Goal: Find specific page/section: Find specific page/section

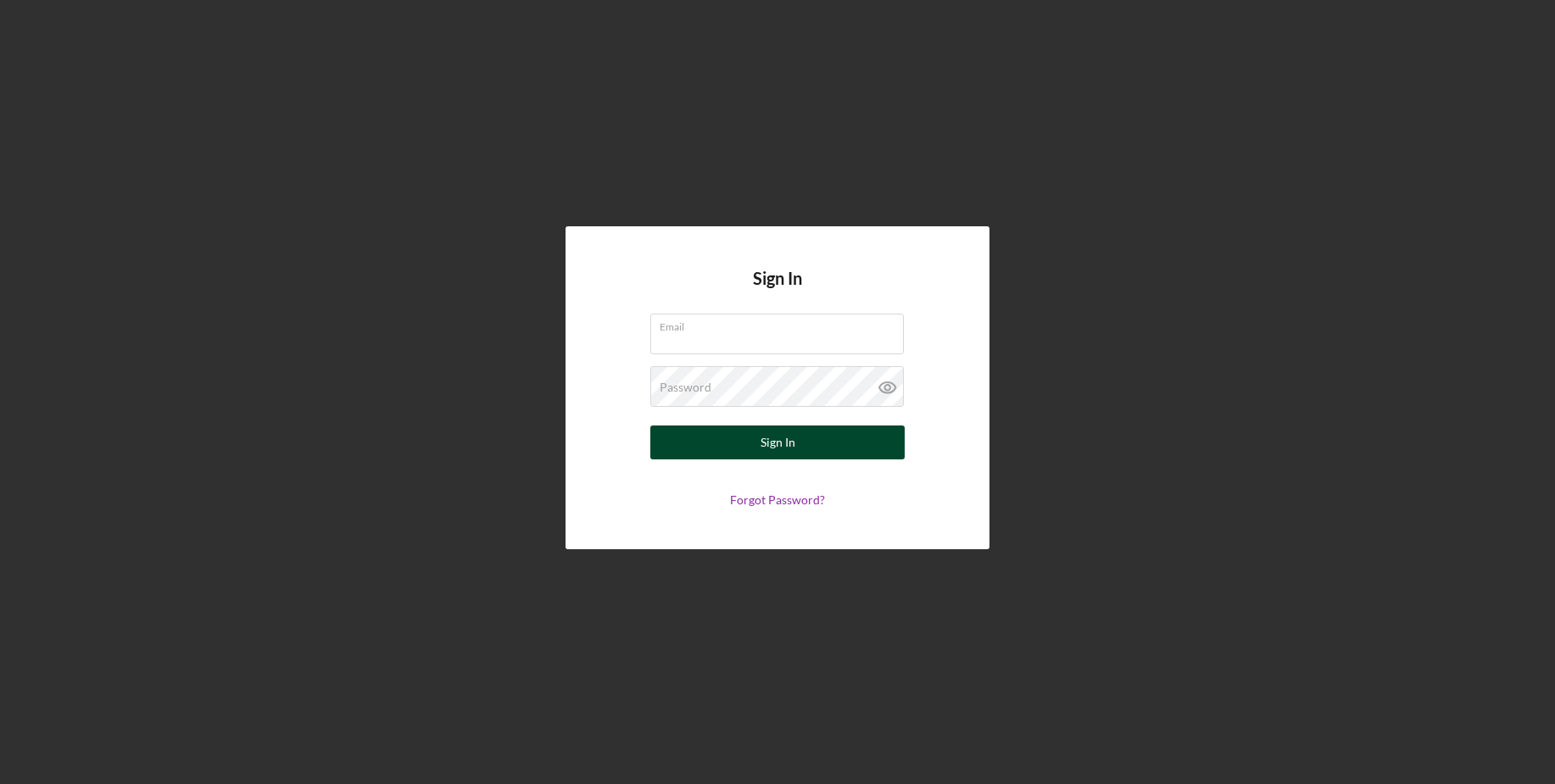
type input "[EMAIL_ADDRESS][DOMAIN_NAME]"
click at [771, 435] on div "Sign In" at bounding box center [778, 442] width 35 height 34
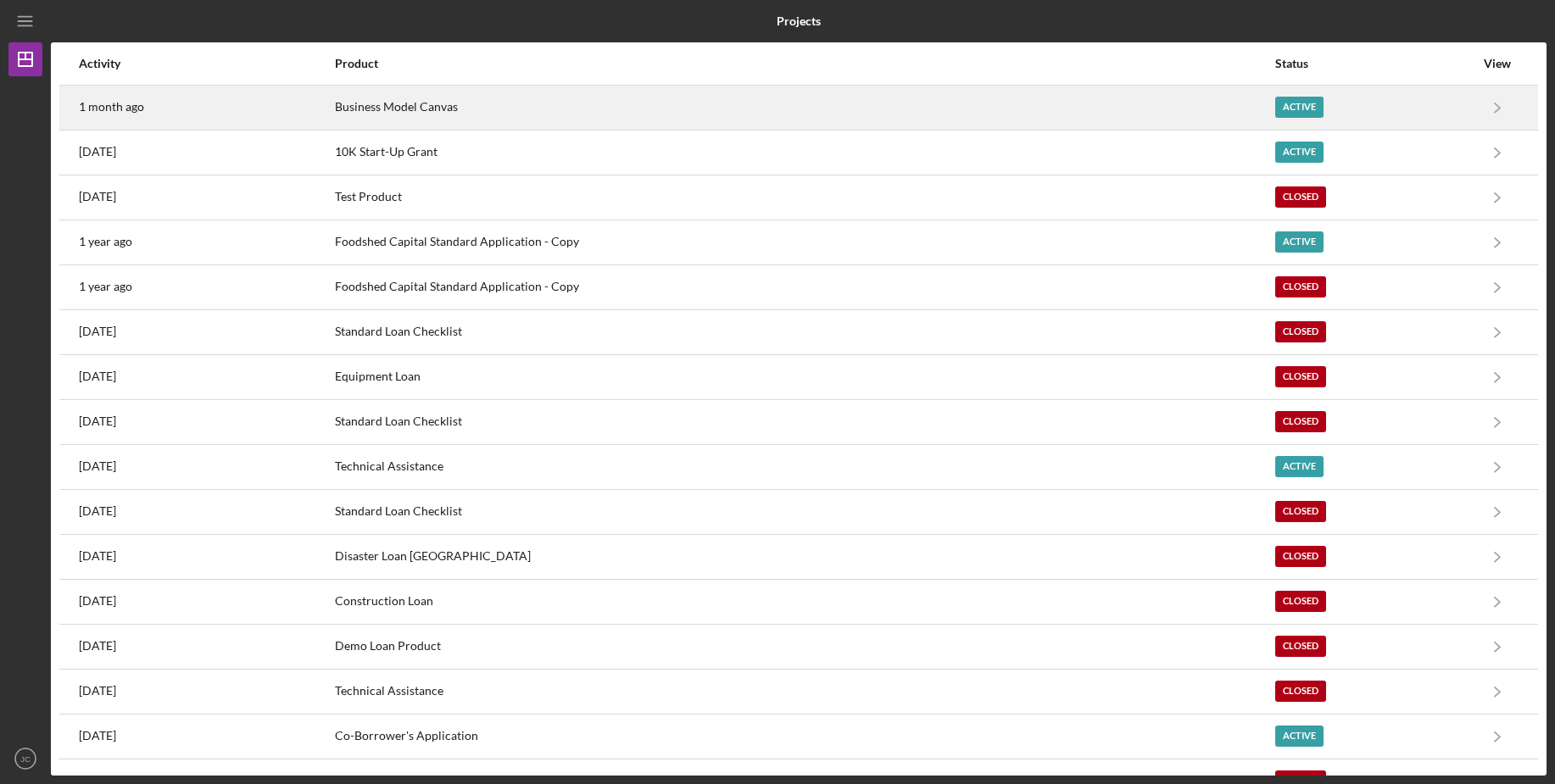
click at [661, 99] on div "Business Model Canvas" at bounding box center [804, 107] width 939 height 43
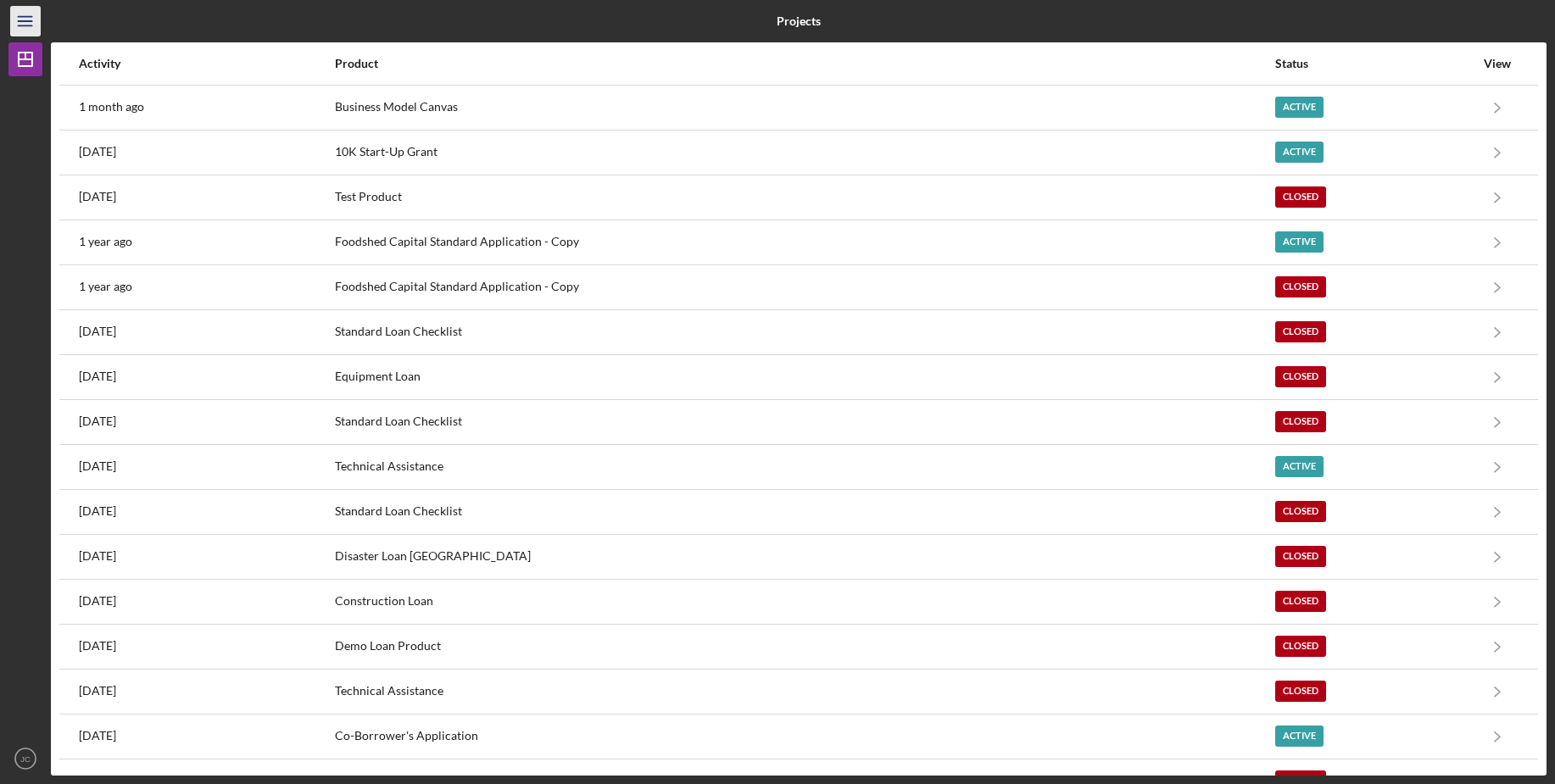
click at [21, 19] on icon "Icon/Menu" at bounding box center [26, 22] width 39 height 39
